Goal: Task Accomplishment & Management: Manage account settings

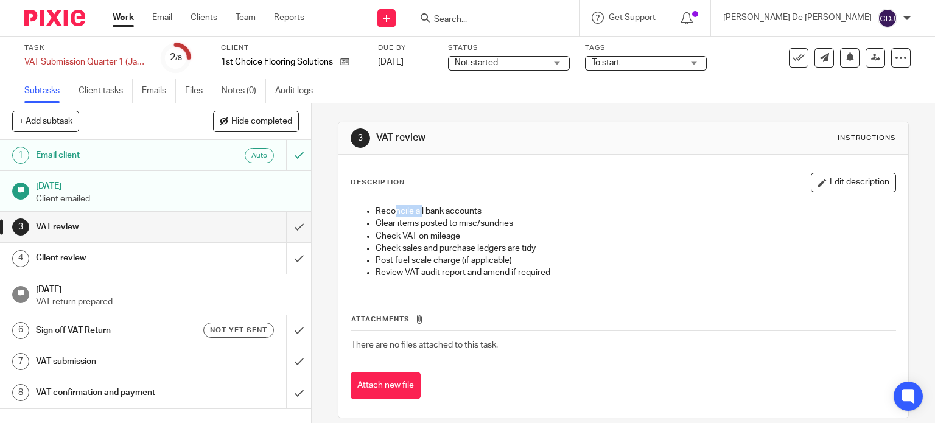
click at [485, 220] on ul "Reconcile all bank accounts Clear items posted to misc/sundries Check VAT on mi…" at bounding box center [623, 242] width 545 height 74
click at [465, 237] on p "Check VAT on mileage" at bounding box center [636, 236] width 521 height 12
drag, startPoint x: 526, startPoint y: 245, endPoint x: 561, endPoint y: 248, distance: 35.4
click at [553, 246] on p "Check sales and purchase ledgers are tidy" at bounding box center [636, 248] width 521 height 12
click at [581, 265] on p "Post fuel scale charge (if applicable)" at bounding box center [636, 261] width 521 height 12
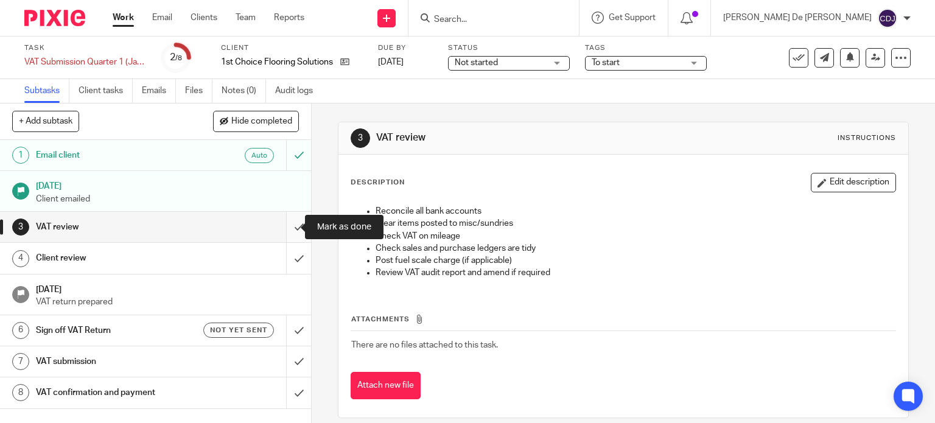
click at [290, 227] on input "submit" at bounding box center [155, 227] width 311 height 30
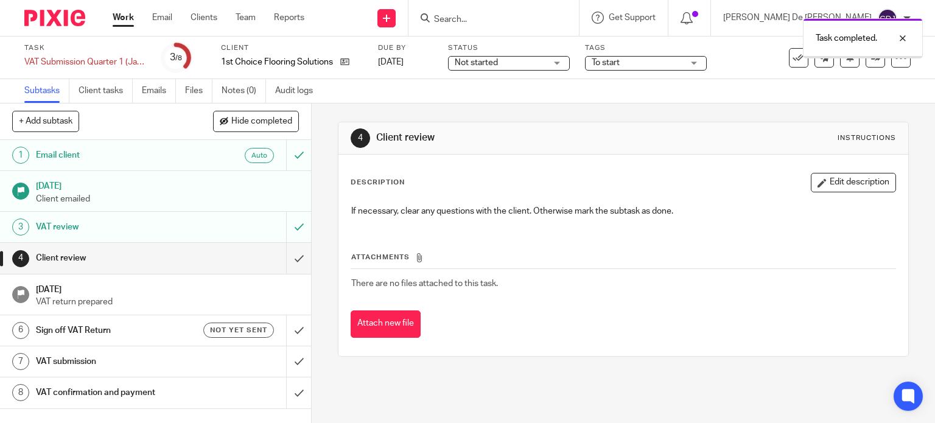
click at [124, 16] on link "Work" at bounding box center [123, 18] width 21 height 12
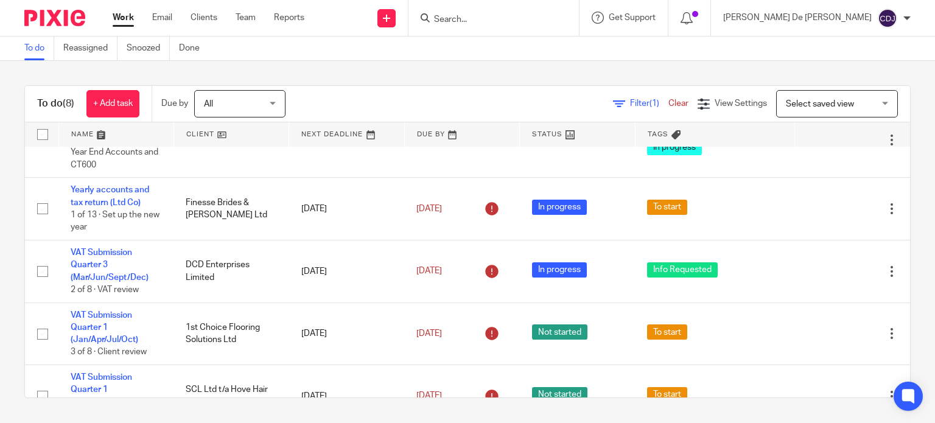
scroll to position [122, 0]
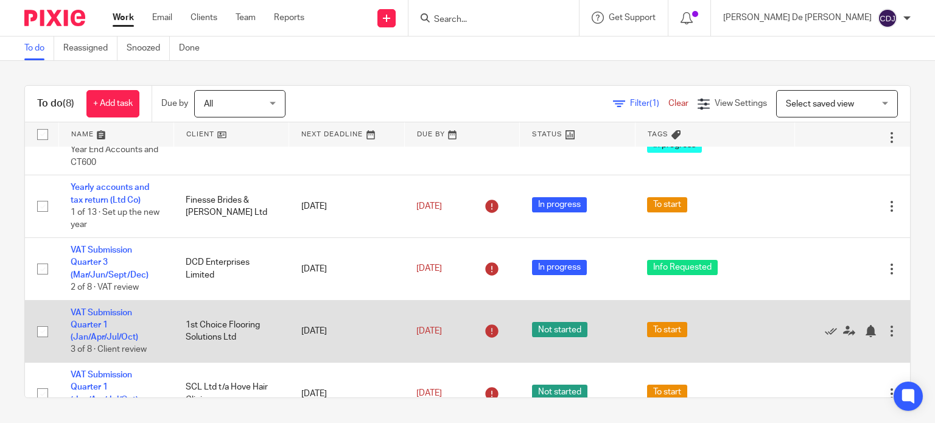
click at [109, 332] on td "VAT Submission Quarter 1 (Jan/Apr/Jul/Oct) 3 of 8 · Client review" at bounding box center [115, 331] width 115 height 63
click at [88, 340] on link "VAT Submission Quarter 1 (Jan/Apr/Jul/Oct)" at bounding box center [105, 325] width 68 height 33
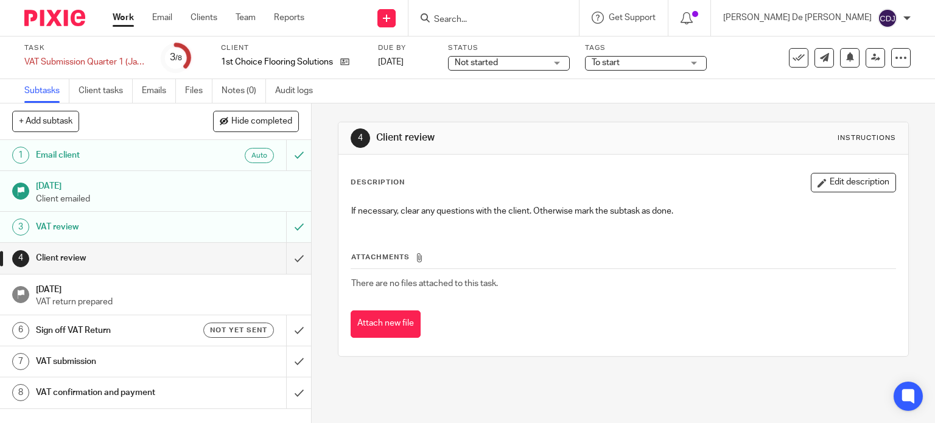
drag, startPoint x: 625, startPoint y: 67, endPoint x: 630, endPoint y: 74, distance: 8.3
click at [630, 73] on div "Task VAT Submission Quarter 1 (Jan/Apr/Jul/Oct) Save VAT Submission Quarter 1 (…" at bounding box center [467, 58] width 935 height 43
click at [631, 62] on span "To start" at bounding box center [637, 63] width 91 height 13
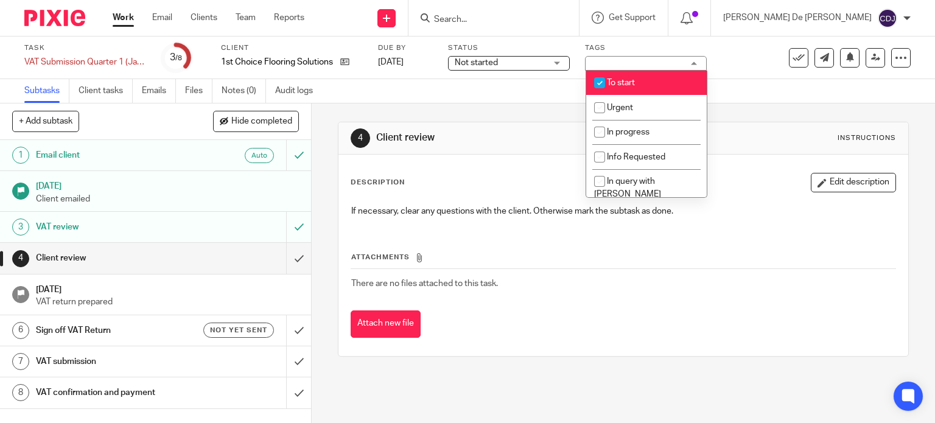
click at [650, 84] on li "To start" at bounding box center [646, 83] width 121 height 25
checkbox input "false"
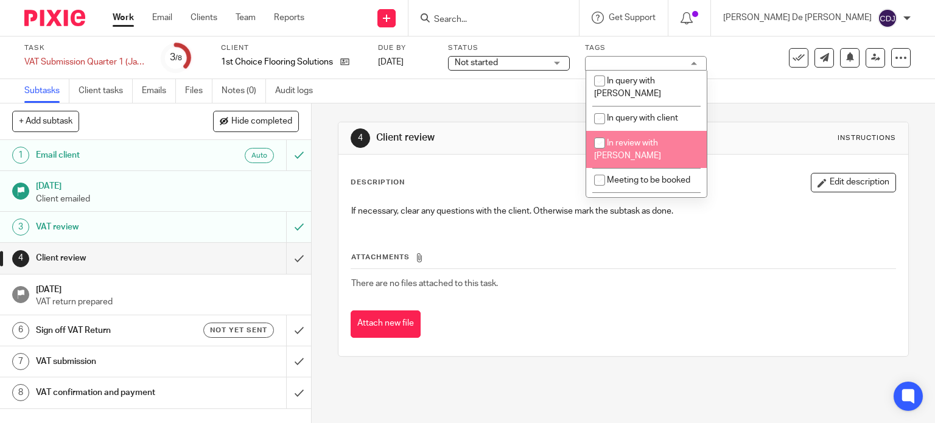
scroll to position [122, 0]
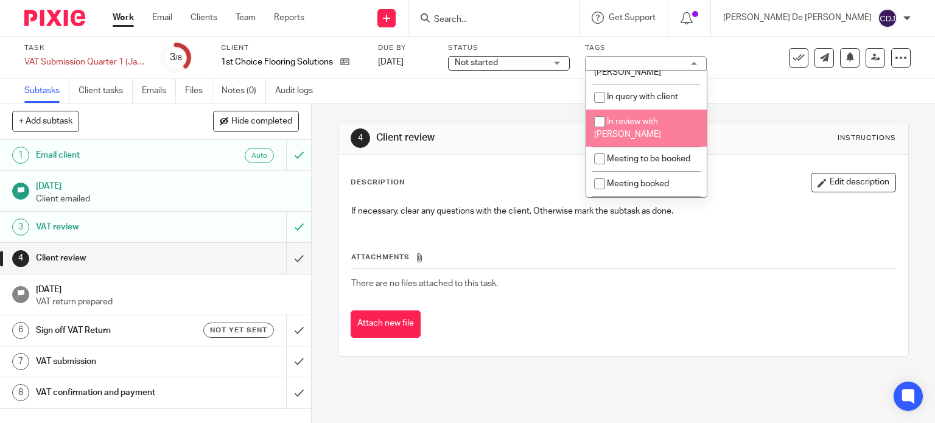
click at [658, 118] on li "In review with [PERSON_NAME]" at bounding box center [646, 128] width 121 height 37
checkbox input "true"
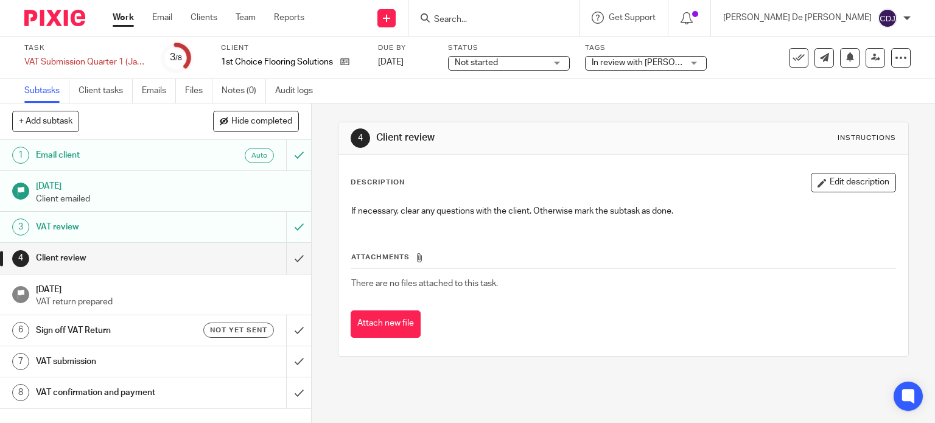
click at [535, 66] on span "Not started" at bounding box center [500, 63] width 91 height 13
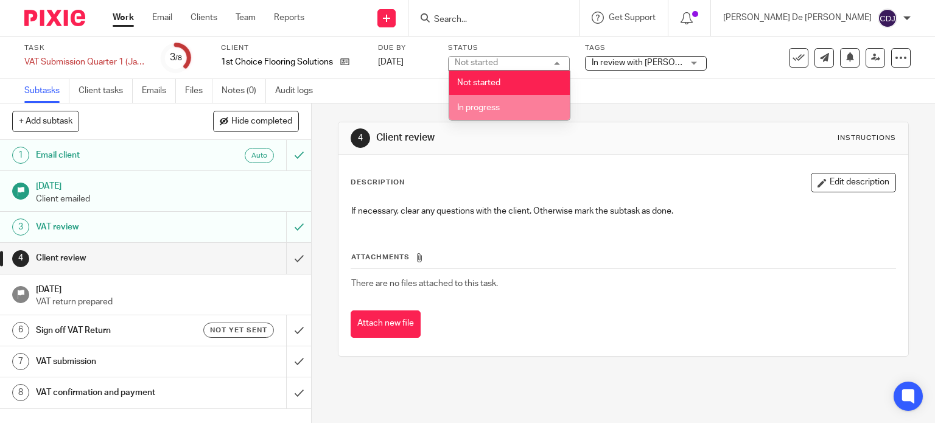
click at [524, 106] on li "In progress" at bounding box center [509, 107] width 121 height 25
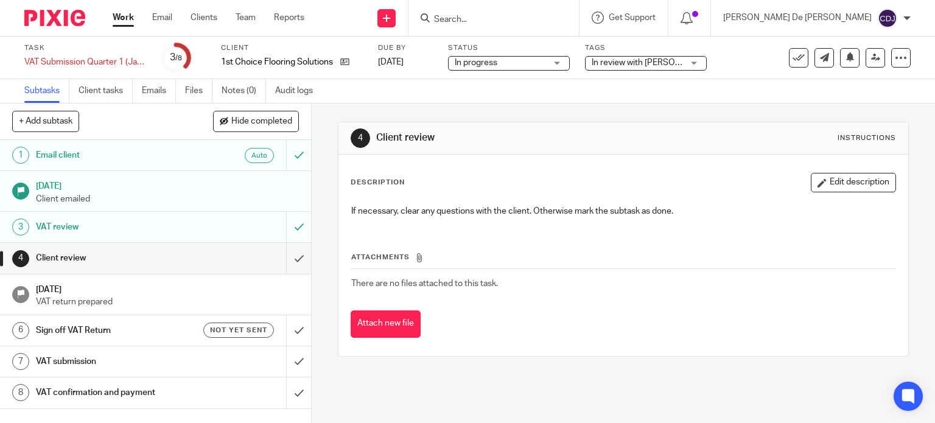
click at [645, 107] on div "4 Client review Instructions Description Edit description If necessary, clear a…" at bounding box center [624, 240] width 572 height 272
click at [871, 57] on icon at bounding box center [875, 57] width 9 height 9
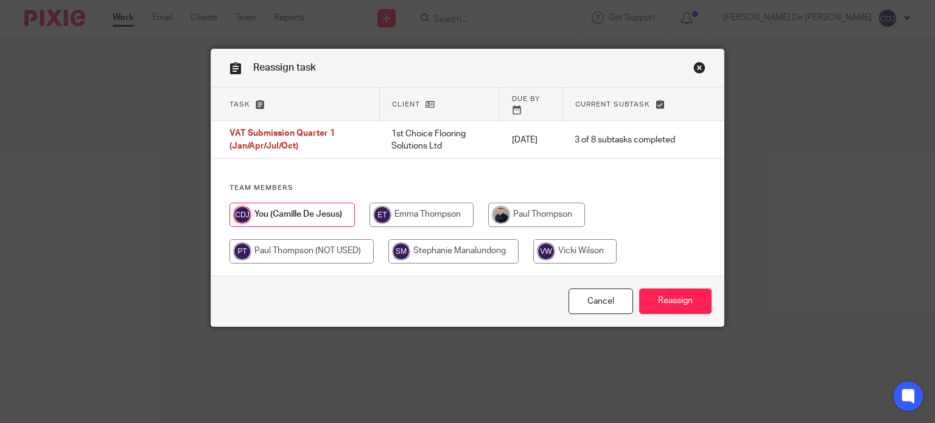
click at [555, 208] on input "radio" at bounding box center [536, 215] width 97 height 24
radio input "true"
click at [658, 296] on input "Reassign" at bounding box center [675, 302] width 72 height 26
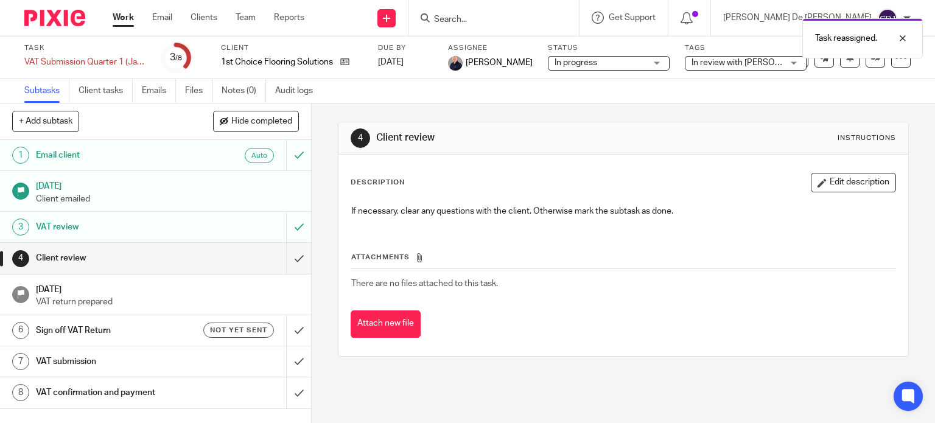
click at [129, 14] on link "Work" at bounding box center [123, 18] width 21 height 12
